Goal: Information Seeking & Learning: Learn about a topic

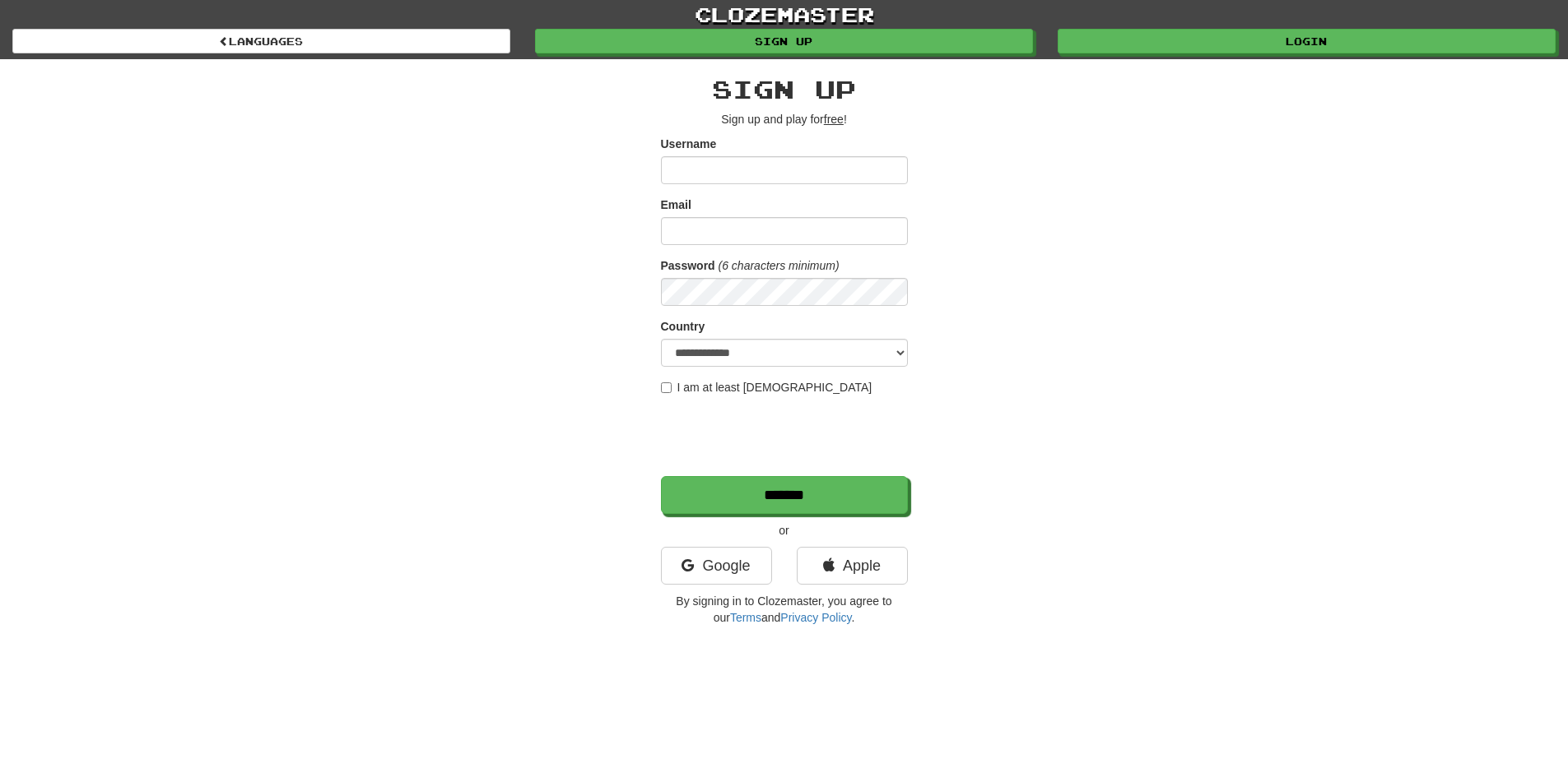
type input "**********"
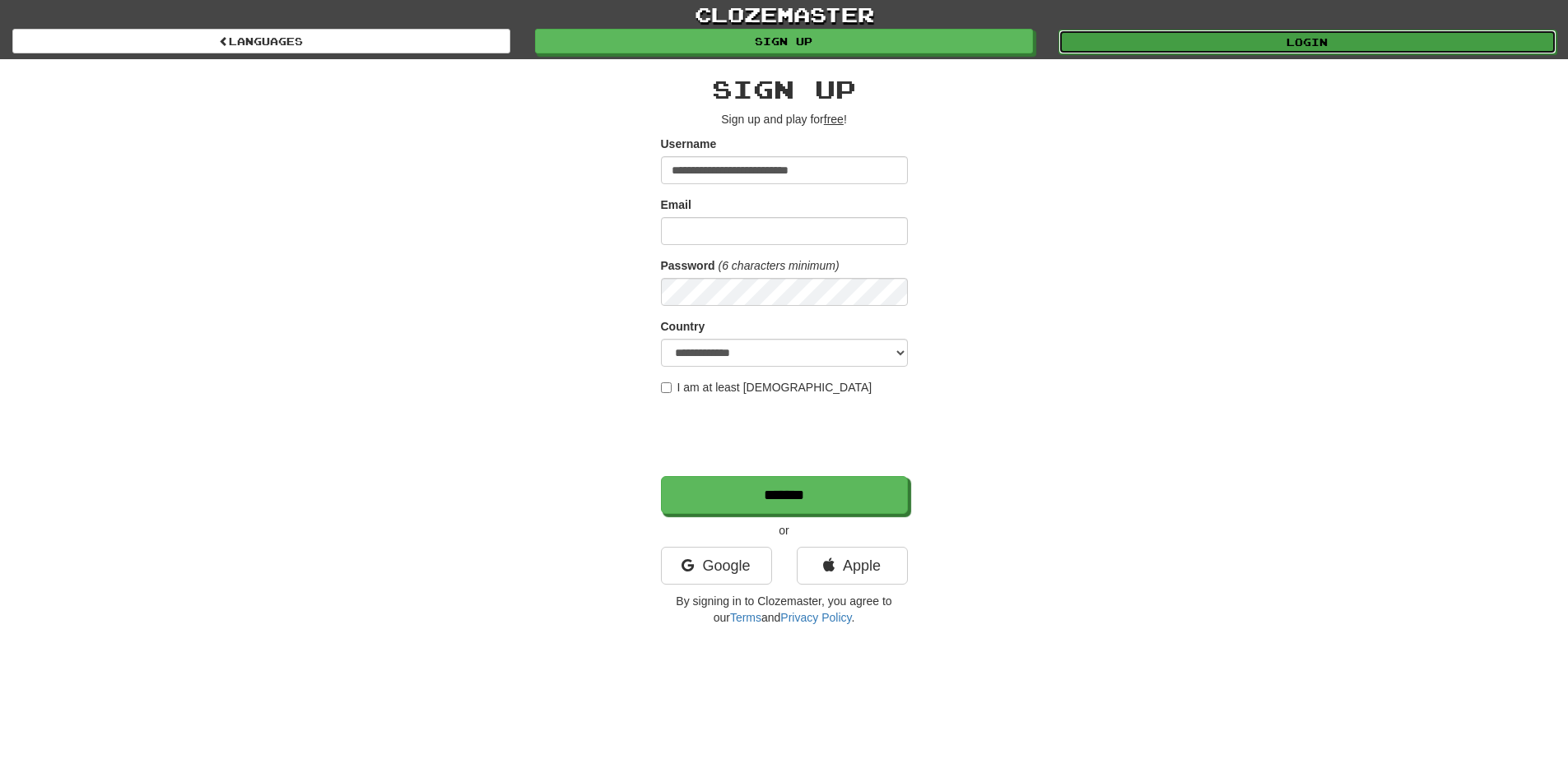
click at [1264, 49] on link "Login" at bounding box center [1306, 42] width 498 height 25
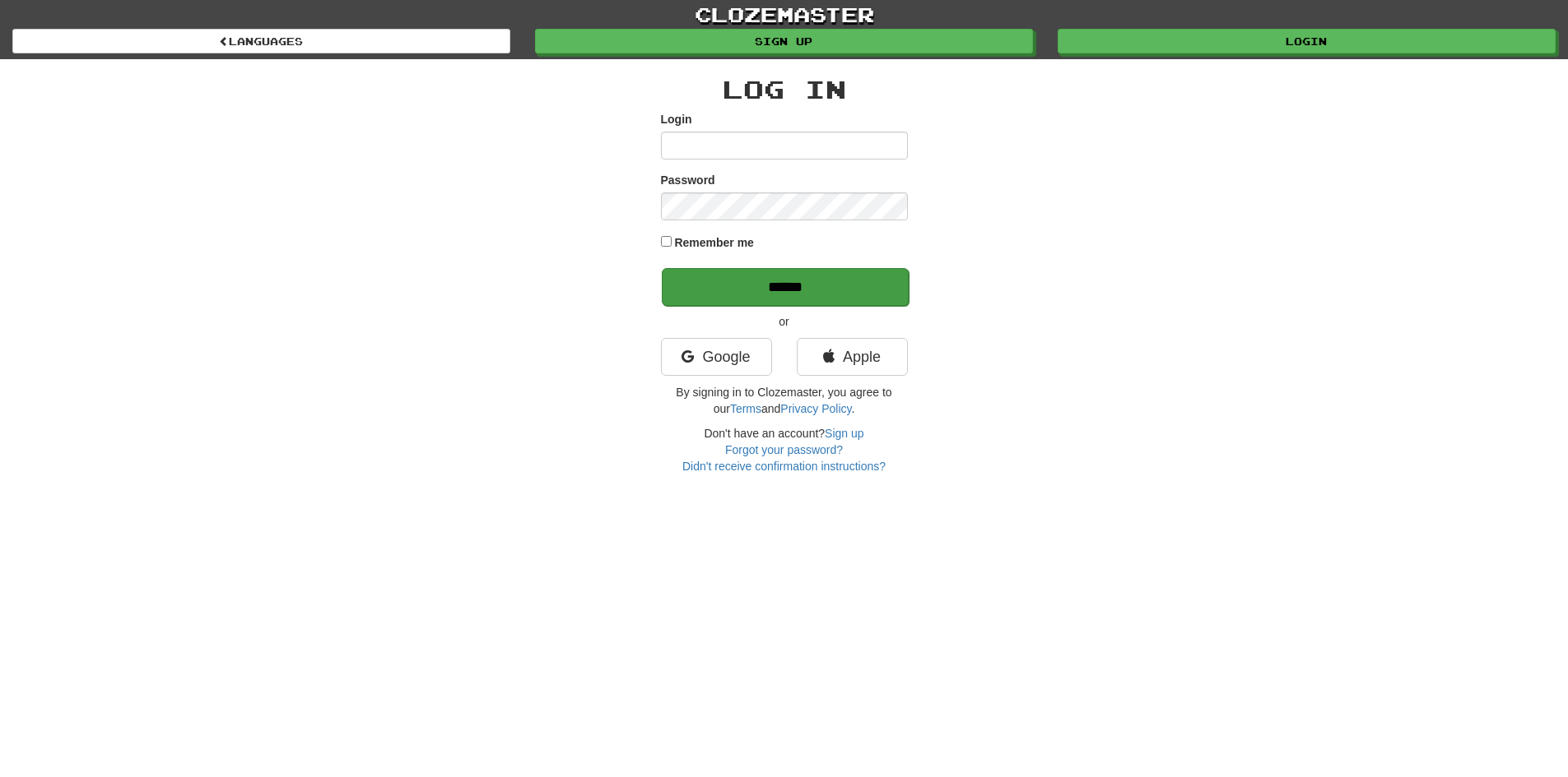
type input "**********"
click at [753, 283] on input "******" at bounding box center [784, 287] width 246 height 38
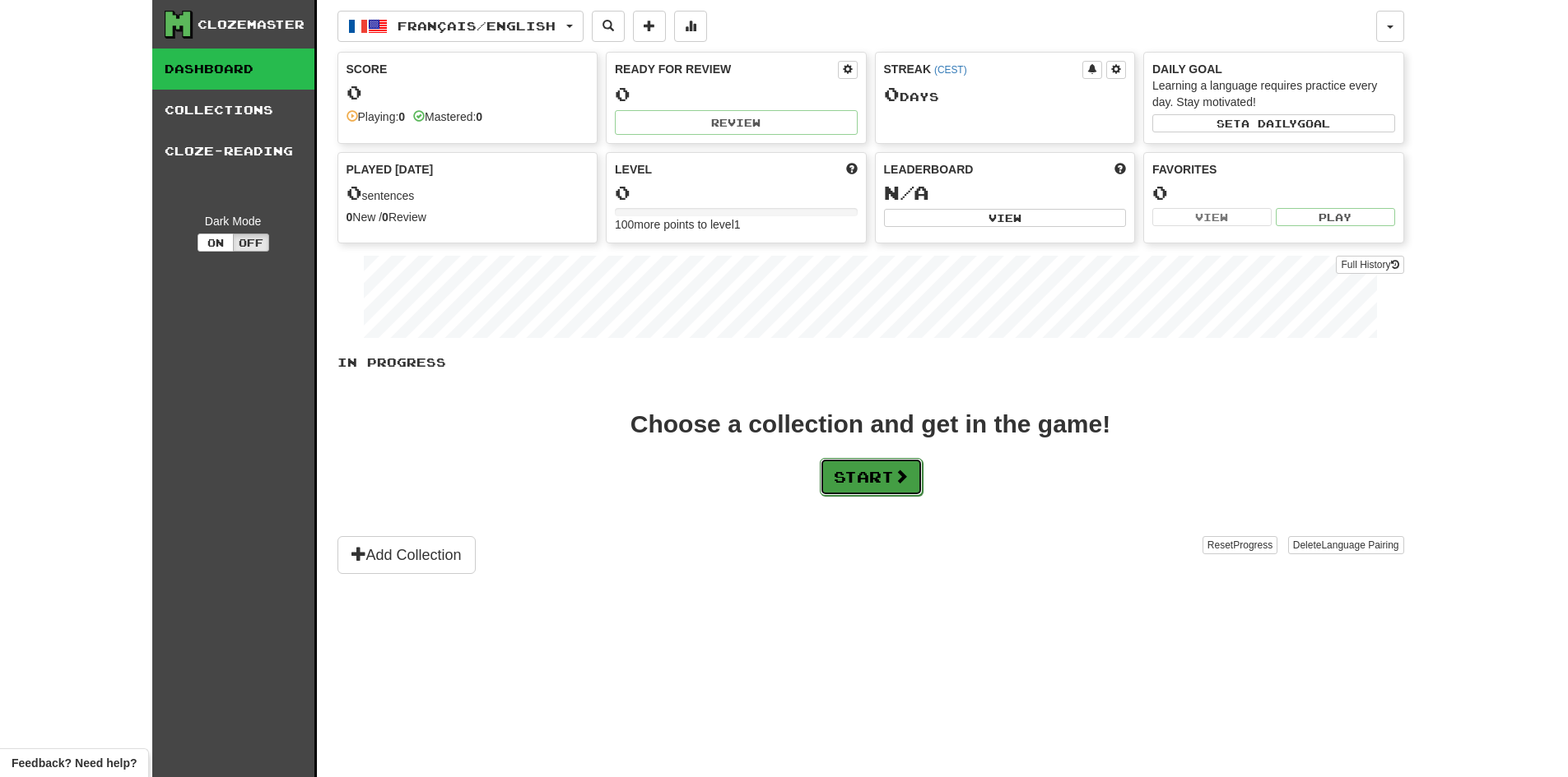
click at [901, 489] on button "Start" at bounding box center [871, 477] width 103 height 38
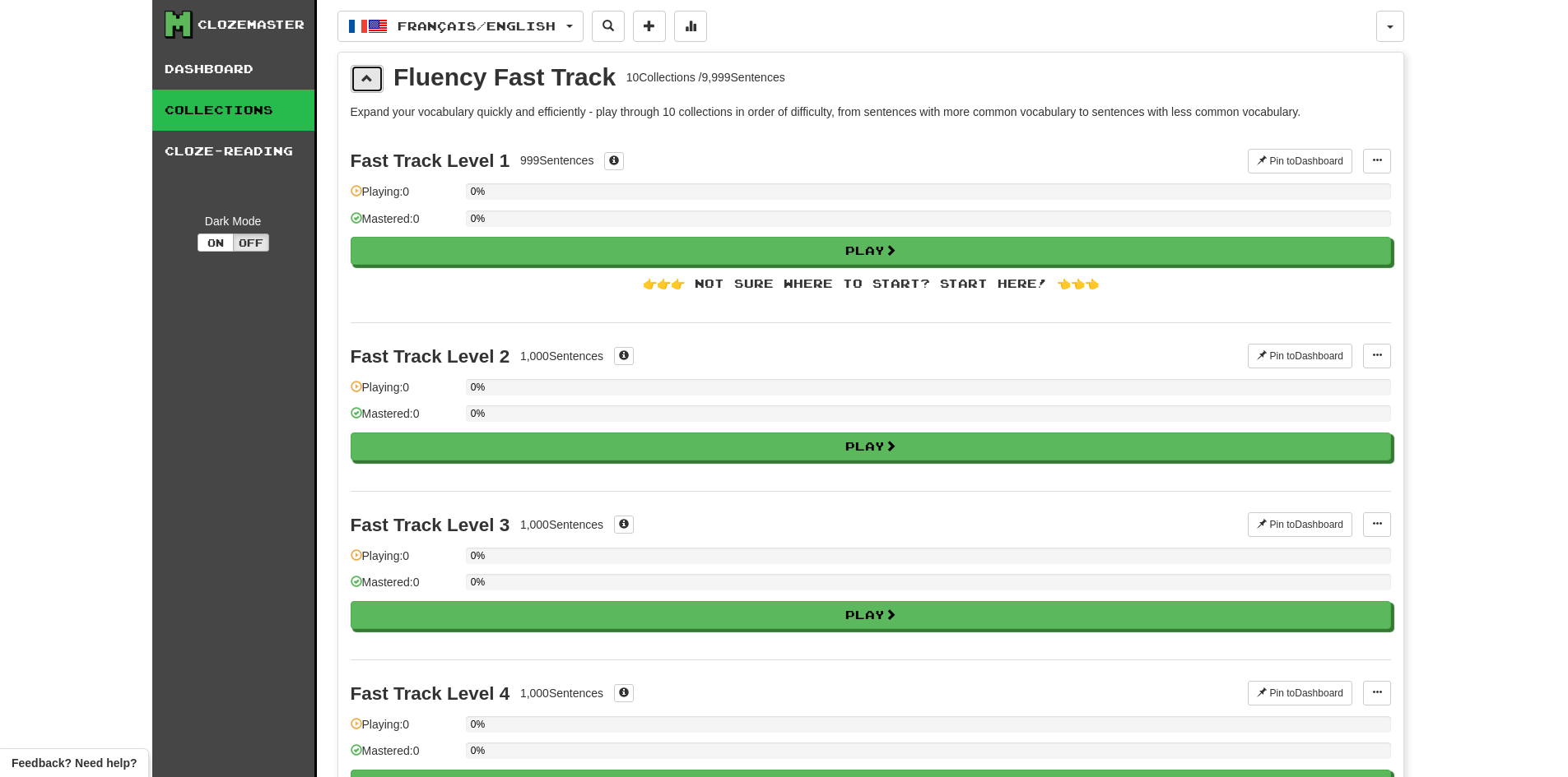
click at [374, 80] on button at bounding box center [366, 78] width 33 height 28
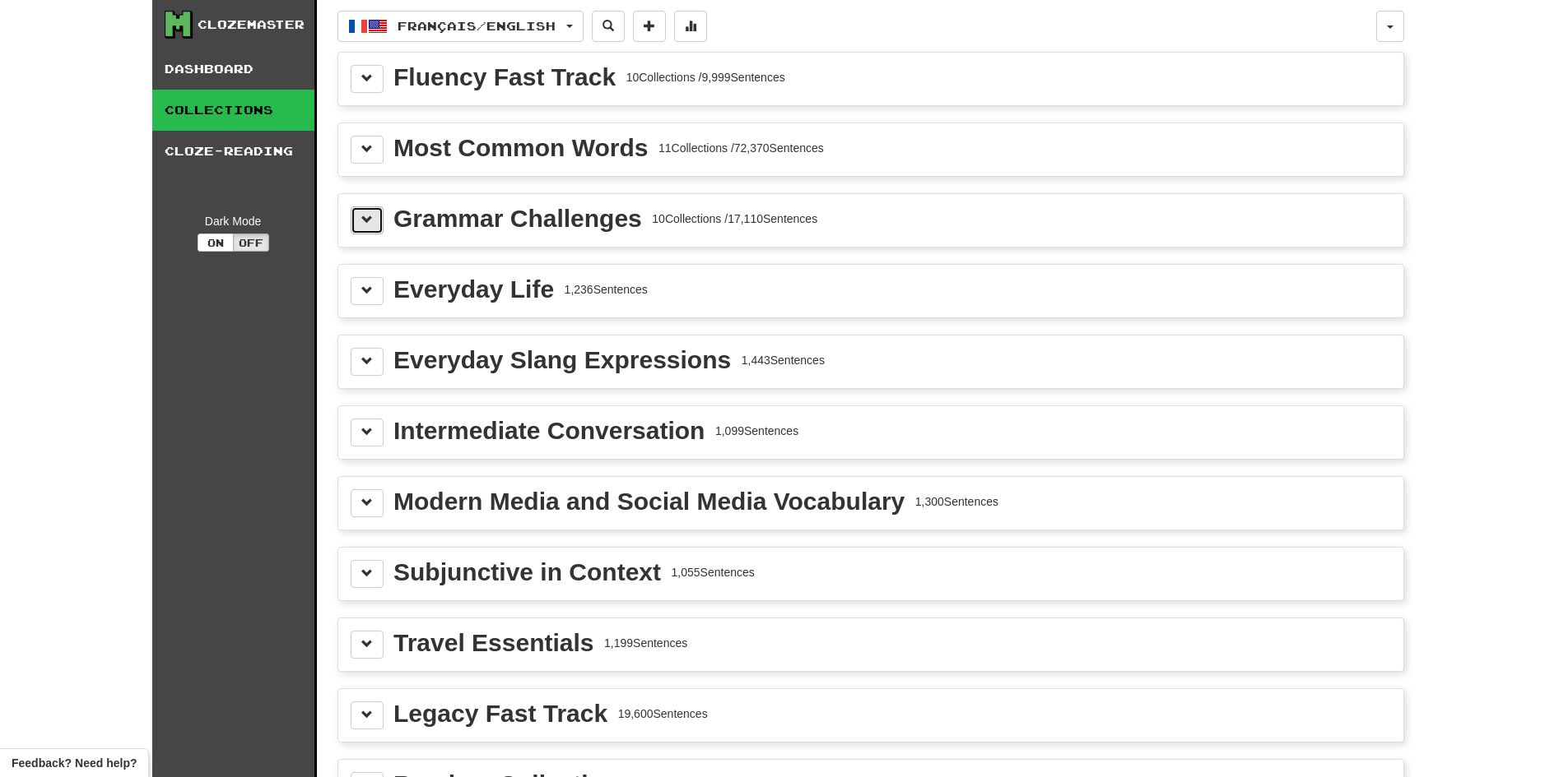
click at [372, 226] on button at bounding box center [366, 220] width 33 height 28
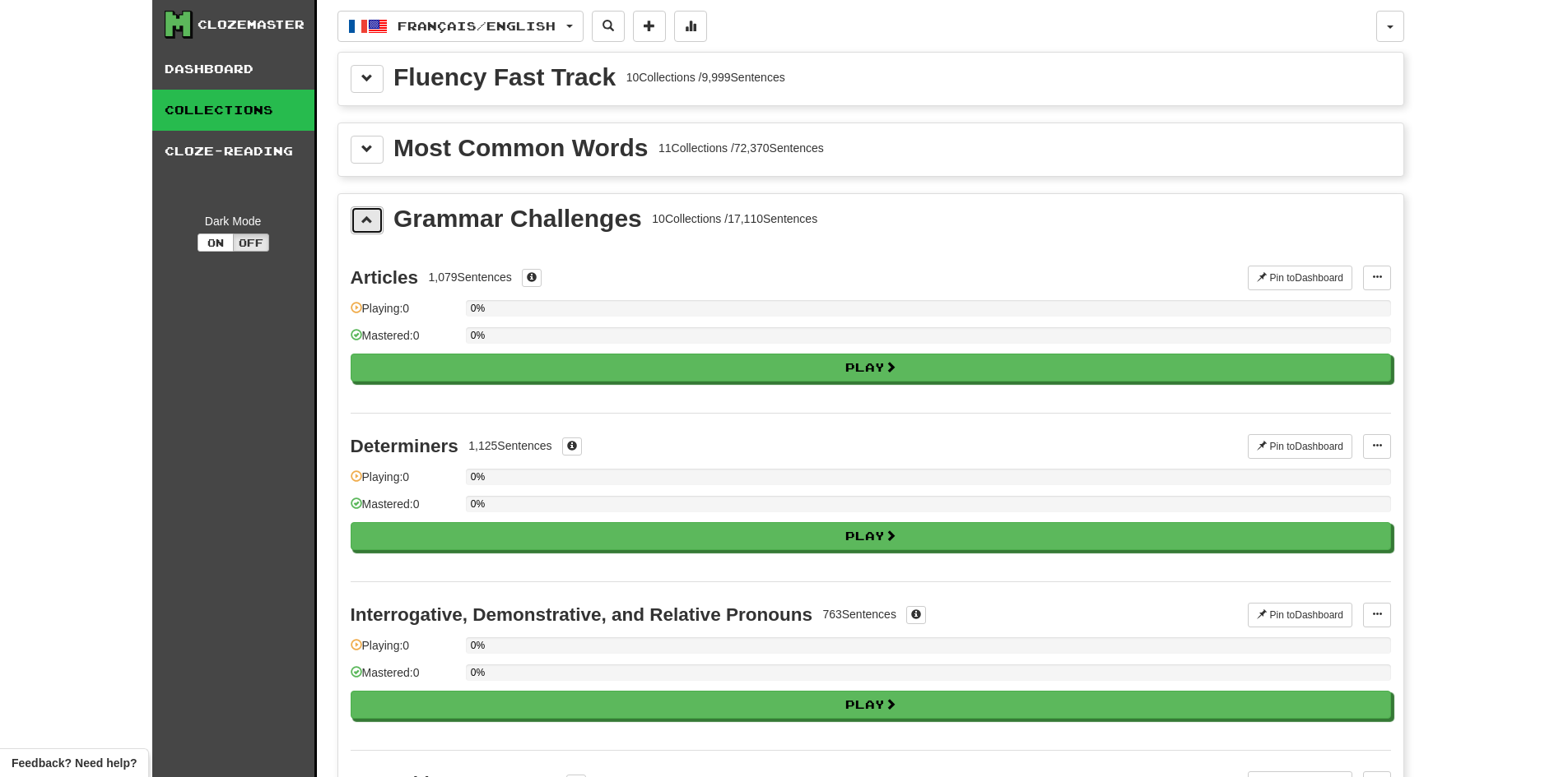
click at [372, 226] on button at bounding box center [366, 220] width 33 height 28
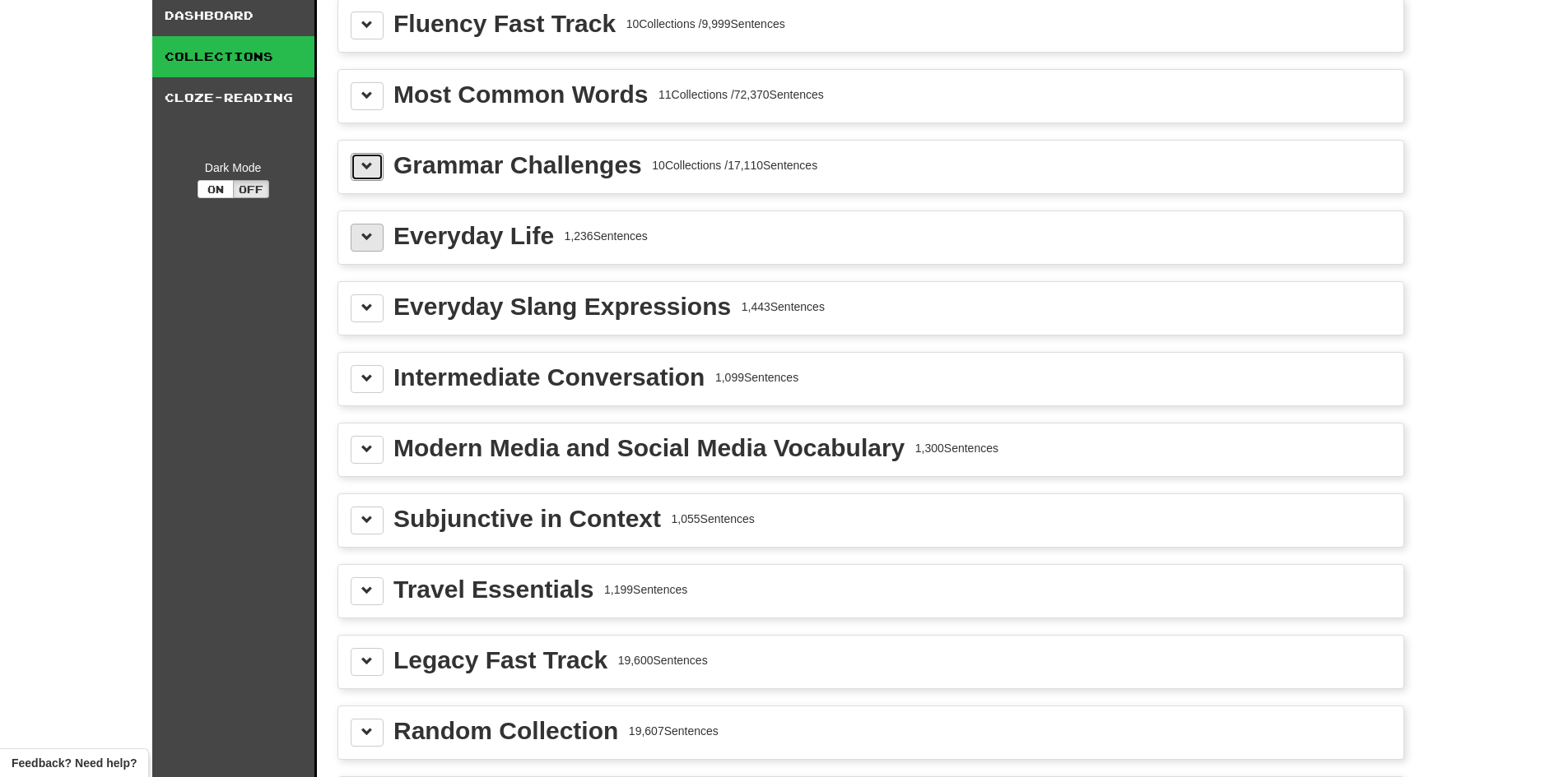
scroll to position [82, 0]
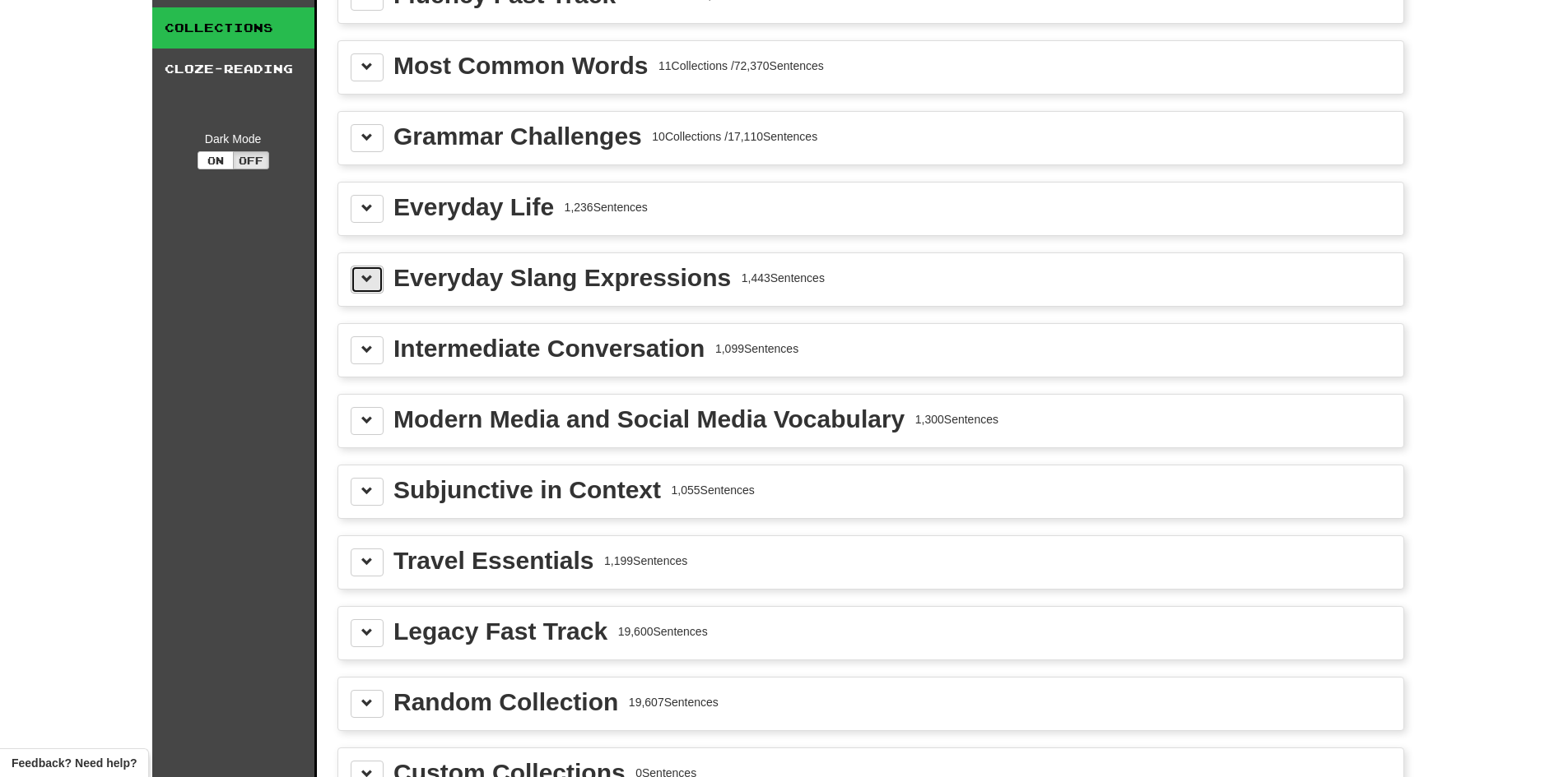
click at [359, 283] on button at bounding box center [366, 279] width 33 height 28
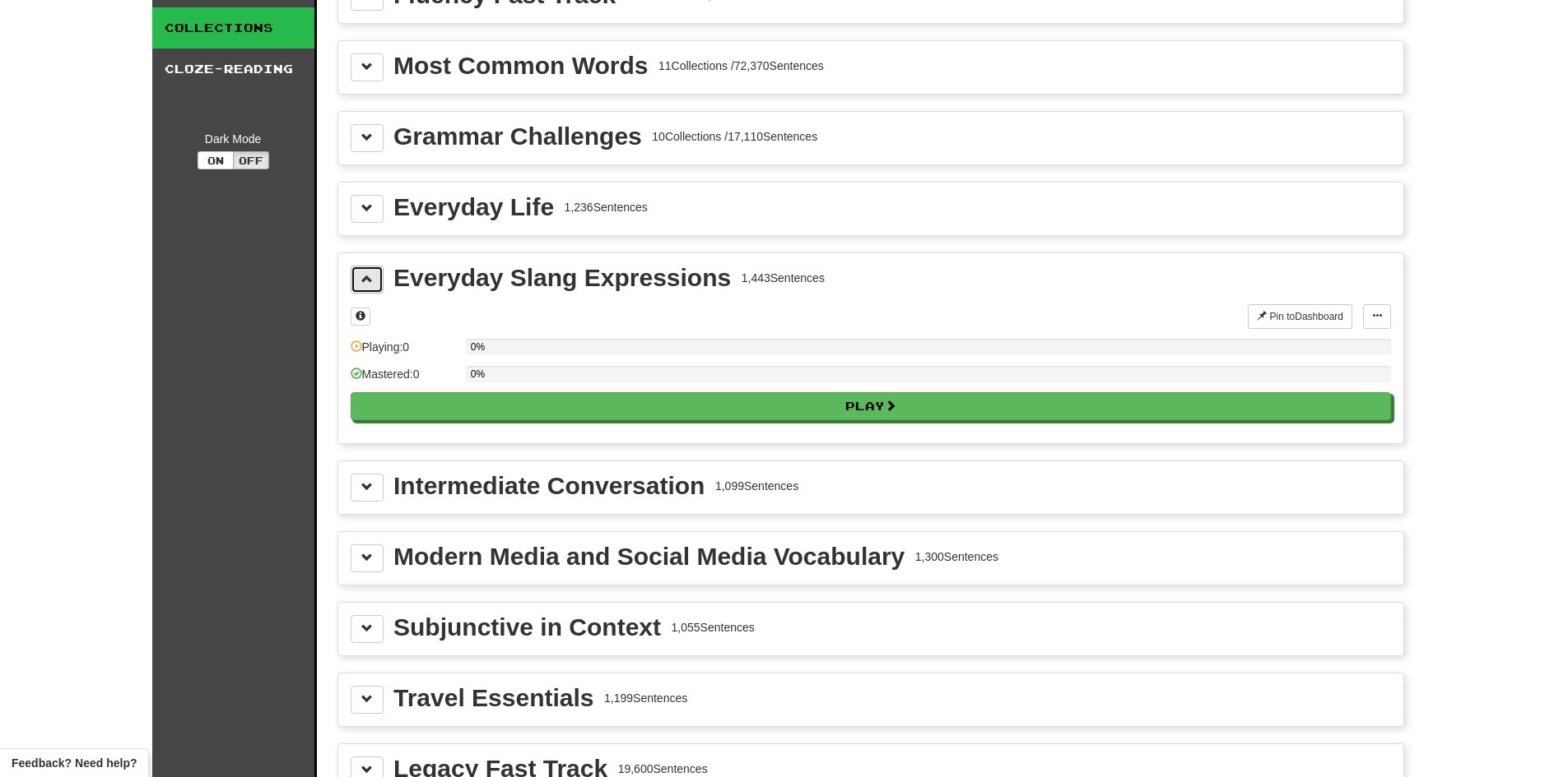
click at [359, 283] on button at bounding box center [366, 279] width 33 height 28
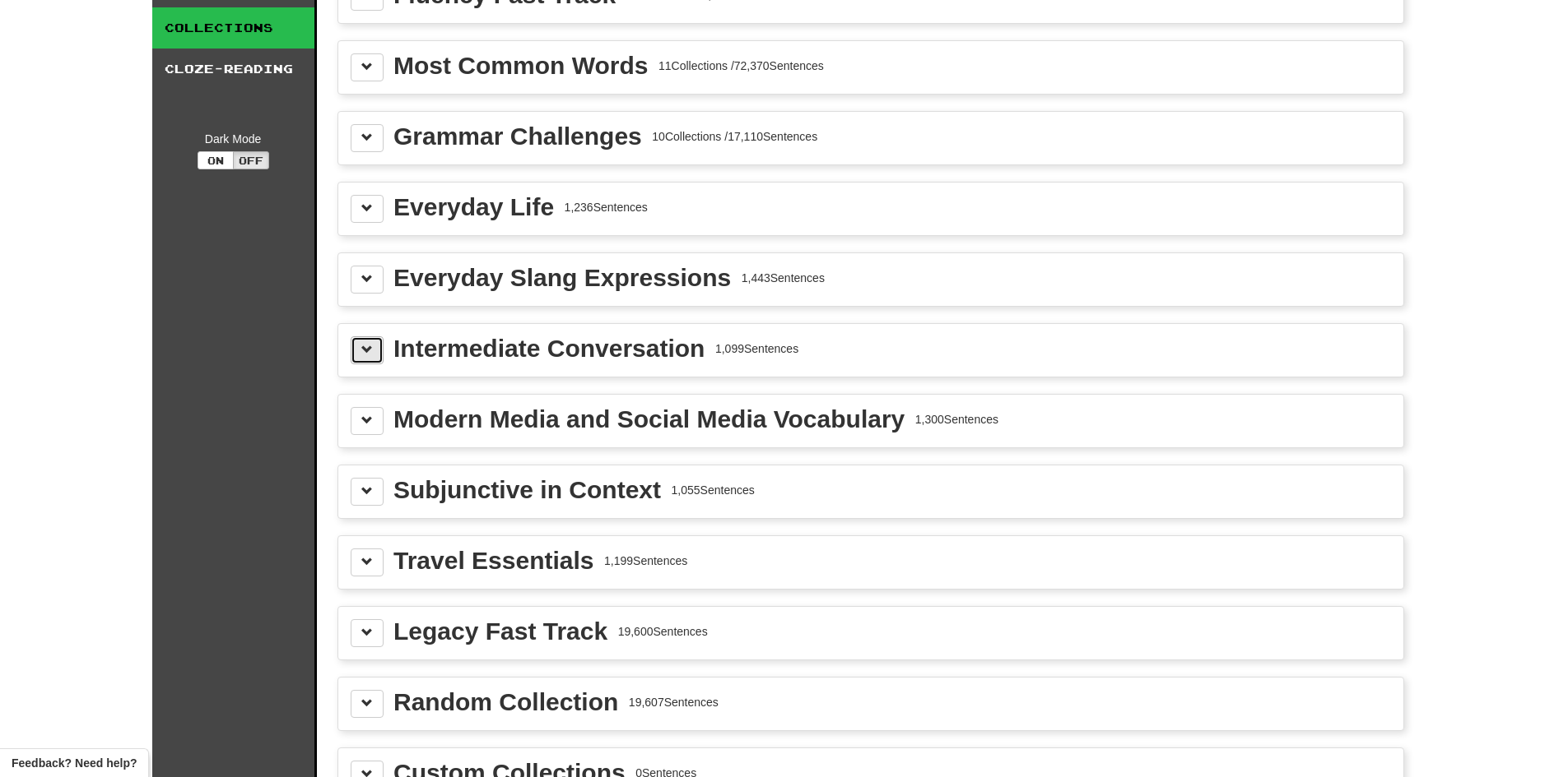
click at [365, 350] on span at bounding box center [367, 350] width 11 height 11
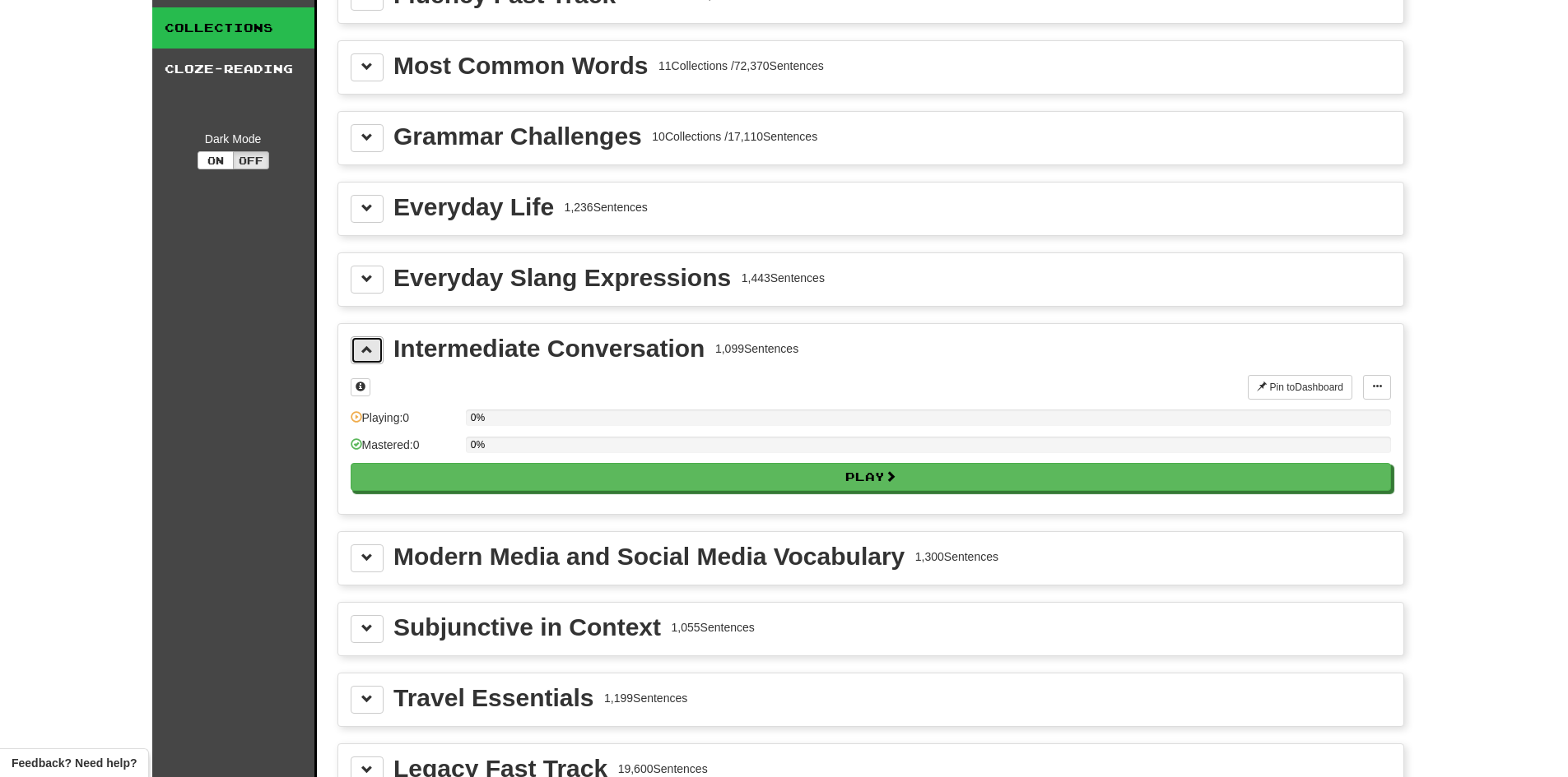
click at [365, 350] on span at bounding box center [367, 350] width 11 height 11
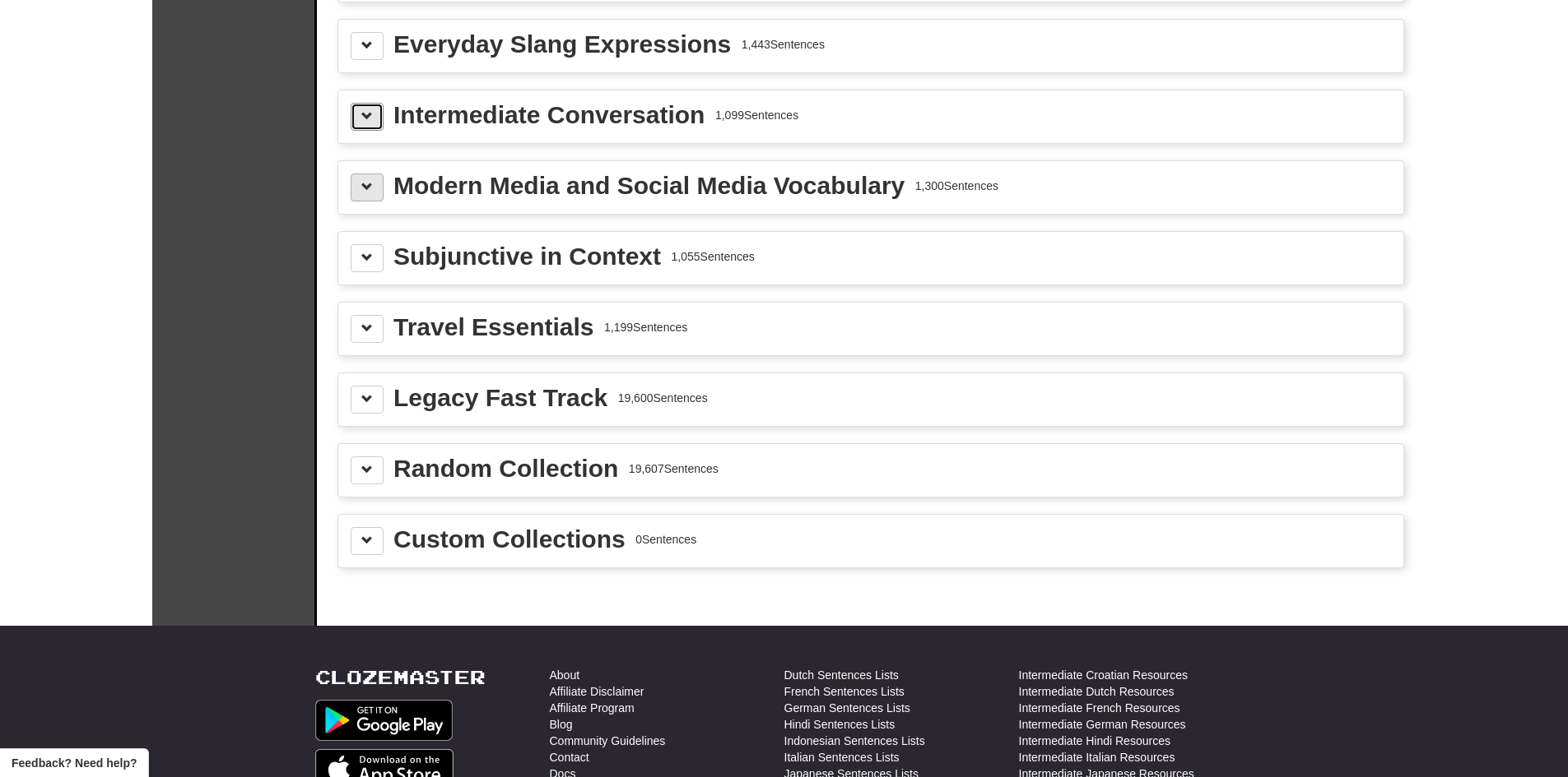
scroll to position [329, 0]
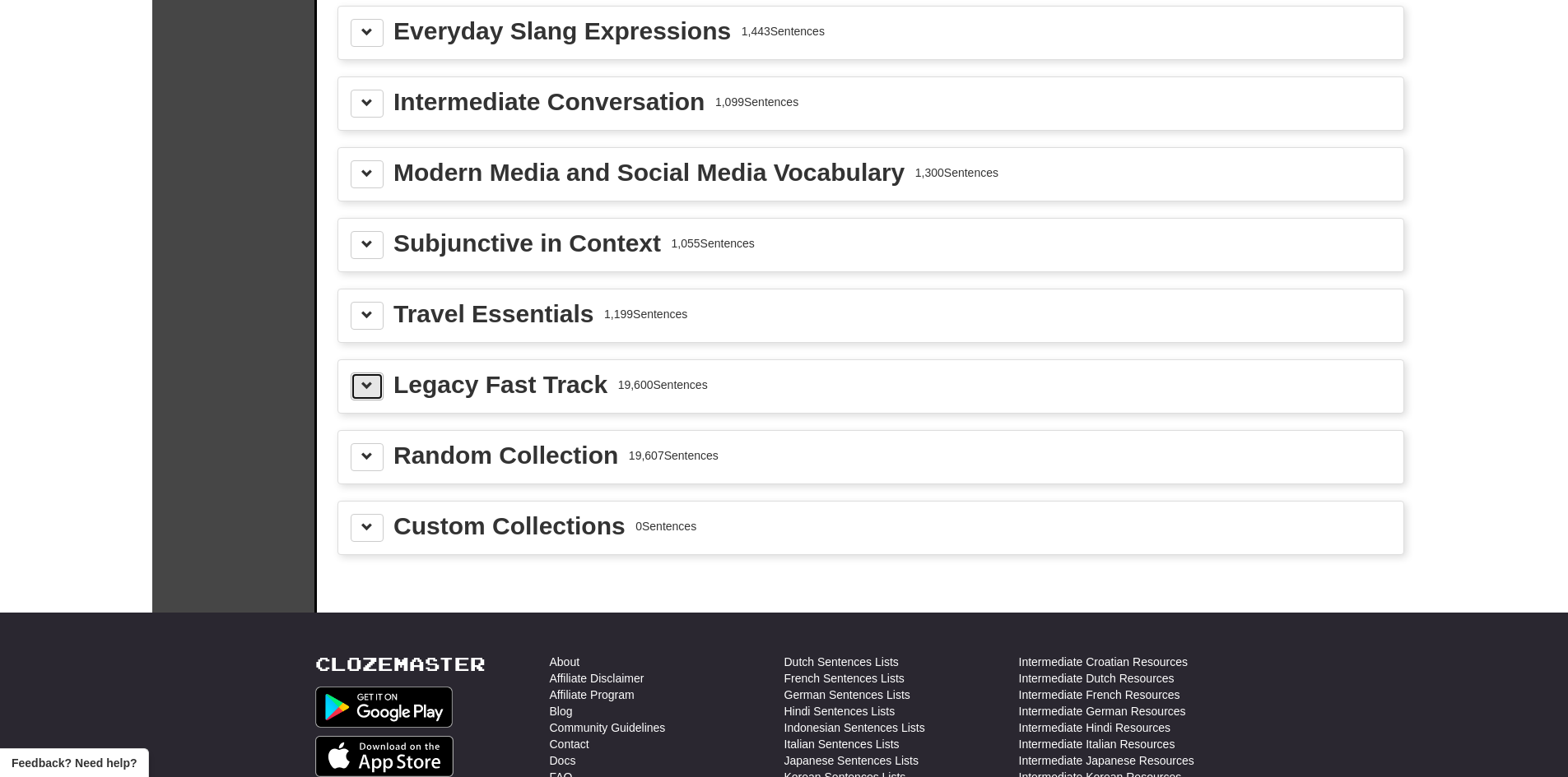
click at [358, 385] on button at bounding box center [366, 386] width 33 height 28
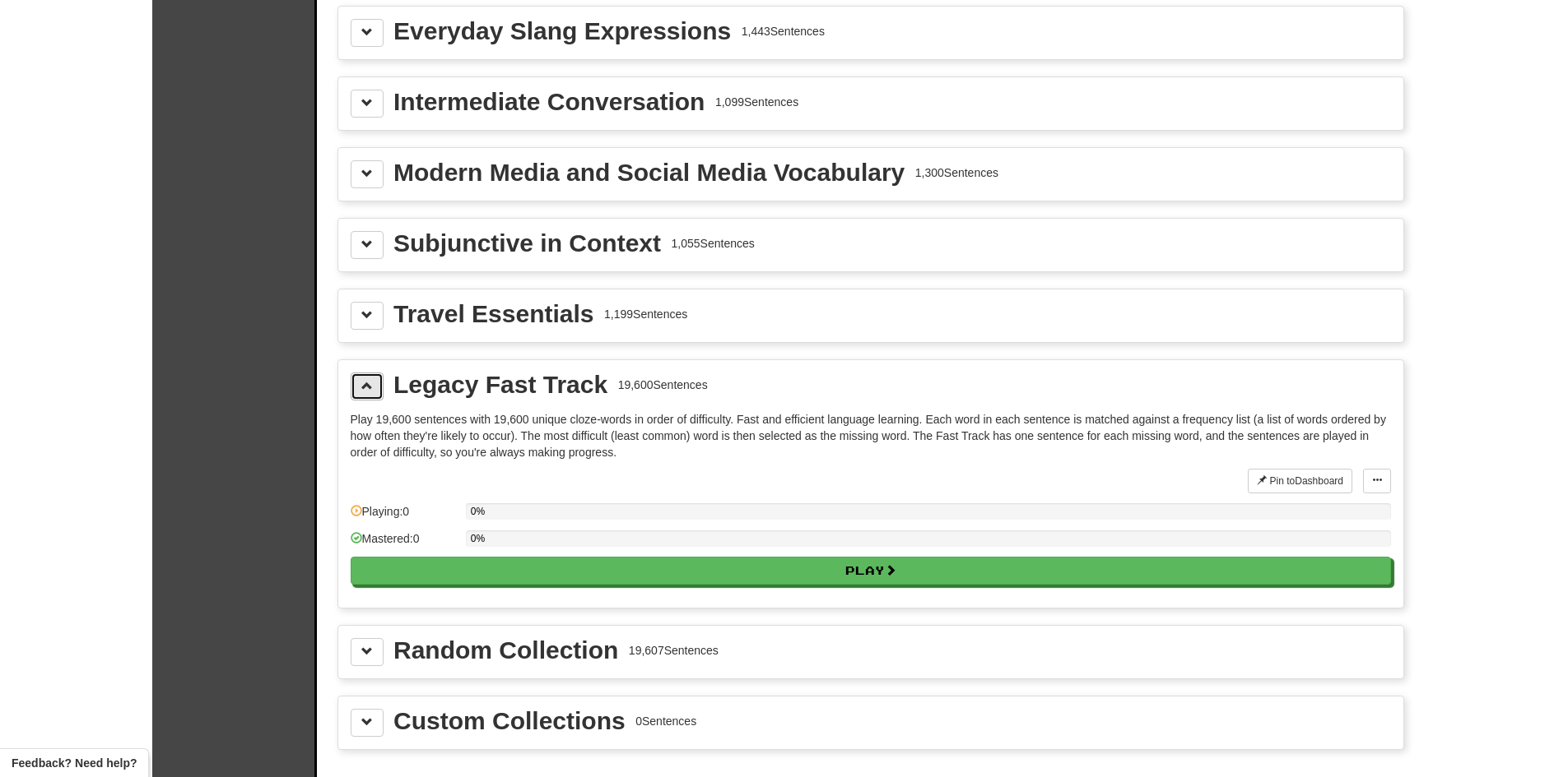
click at [358, 385] on button at bounding box center [366, 386] width 33 height 28
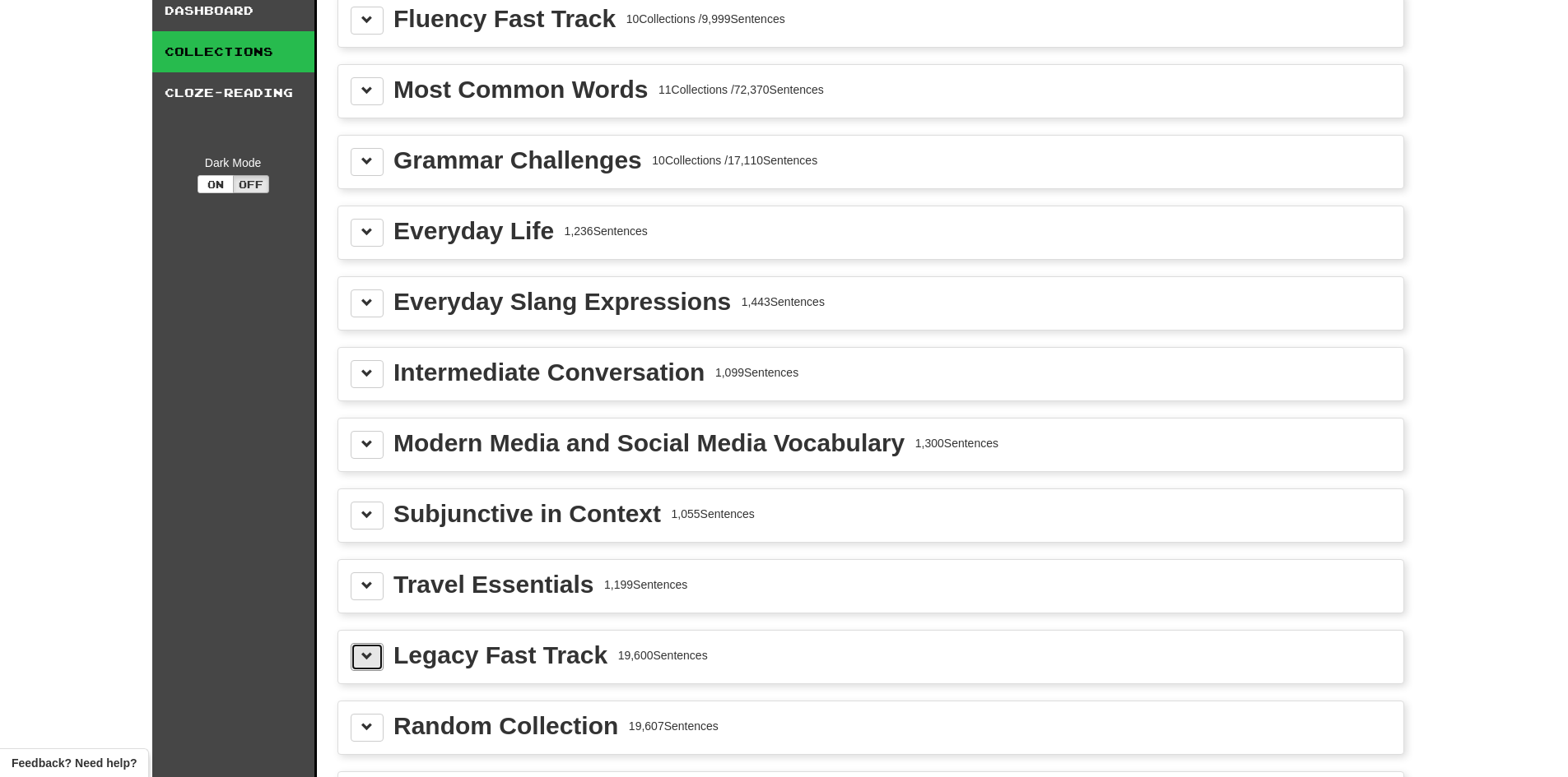
scroll to position [0, 0]
